Goal: Information Seeking & Learning: Learn about a topic

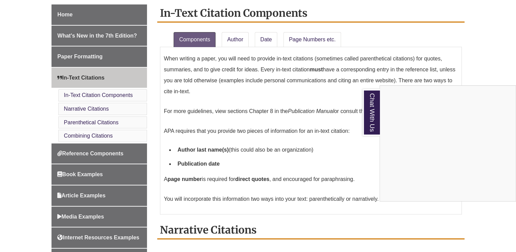
scroll to position [205, 0]
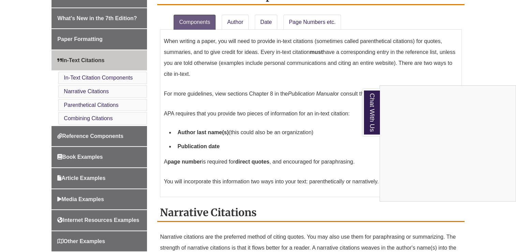
click at [103, 219] on div "Chat With Us" at bounding box center [258, 126] width 516 height 252
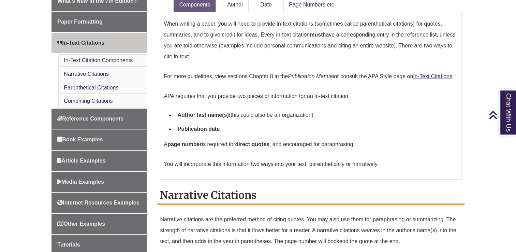
scroll to position [239, 0]
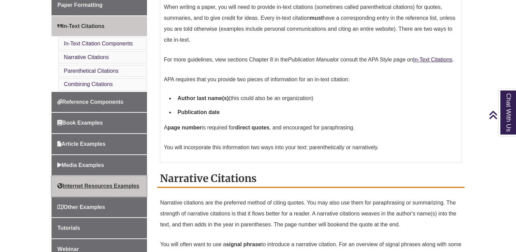
click at [102, 186] on span "Internet Resources Examples" at bounding box center [98, 186] width 82 height 6
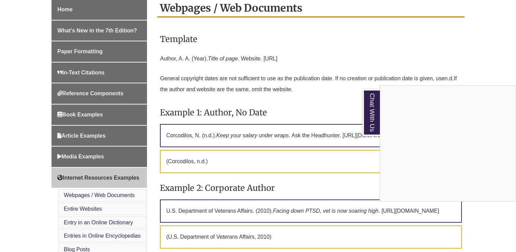
scroll to position [171, 0]
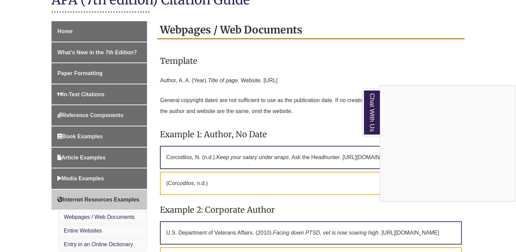
click at [84, 157] on div "Chat With Us" at bounding box center [258, 126] width 516 height 252
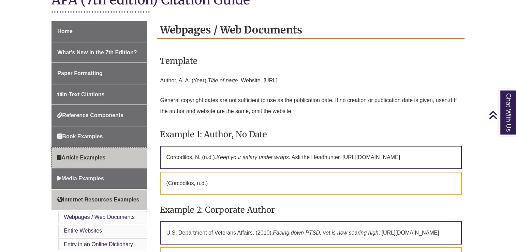
click at [66, 157] on span "Article Examples" at bounding box center [81, 158] width 48 height 6
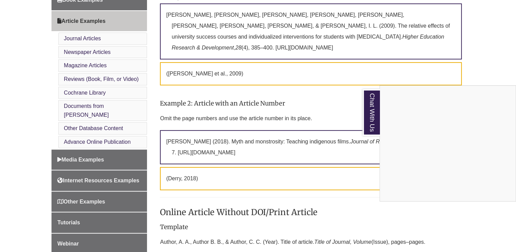
scroll to position [273, 0]
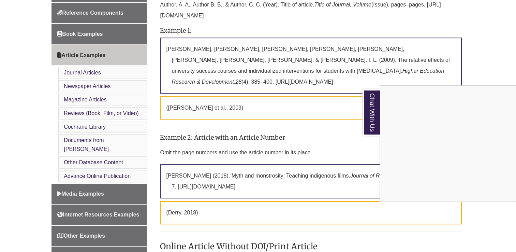
click at [99, 34] on div "Chat With Us" at bounding box center [258, 126] width 516 height 252
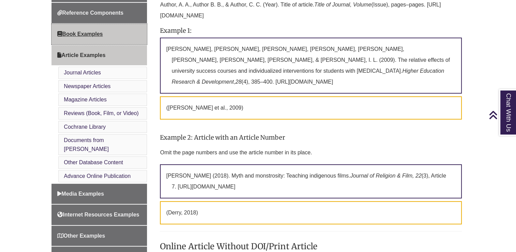
click at [74, 33] on span "Book Examples" at bounding box center [79, 34] width 45 height 6
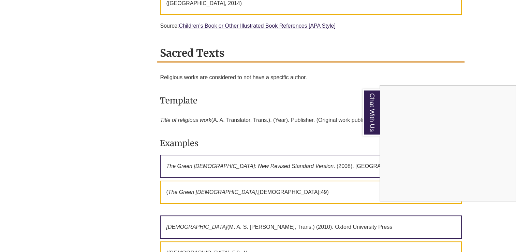
scroll to position [2627, 0]
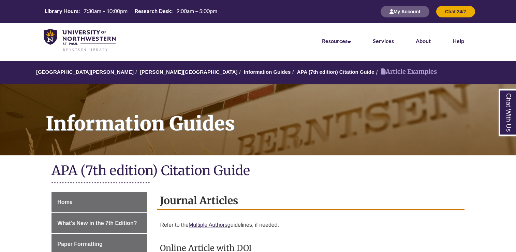
scroll to position [273, 0]
